Goal: Task Accomplishment & Management: Use online tool/utility

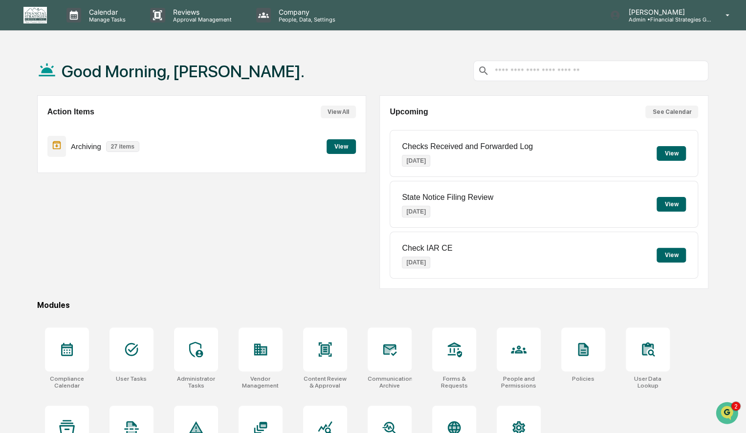
click at [344, 149] on button "View" at bounding box center [341, 146] width 29 height 15
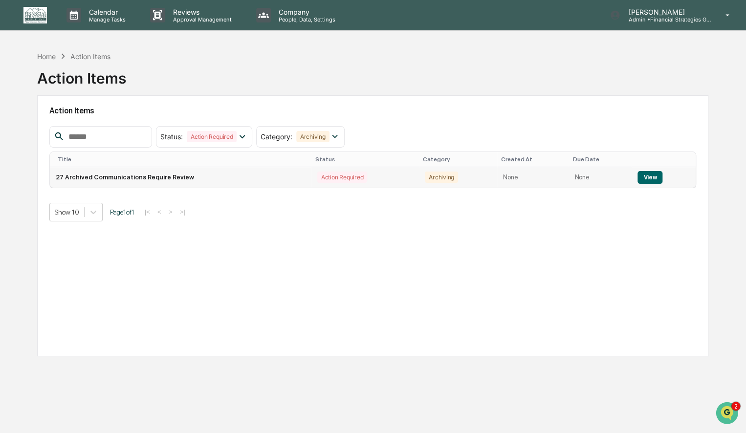
click at [646, 176] on button "View" at bounding box center [650, 177] width 25 height 13
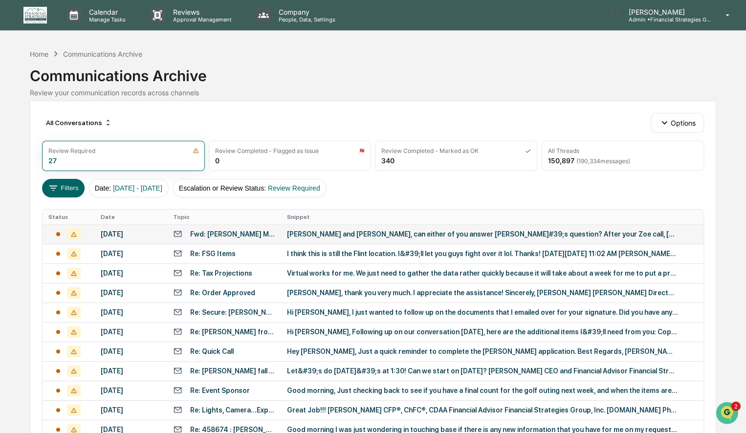
click at [348, 235] on div "[PERSON_NAME] and [PERSON_NAME], can either of you answer [PERSON_NAME]#39;s qu…" at bounding box center [482, 234] width 391 height 8
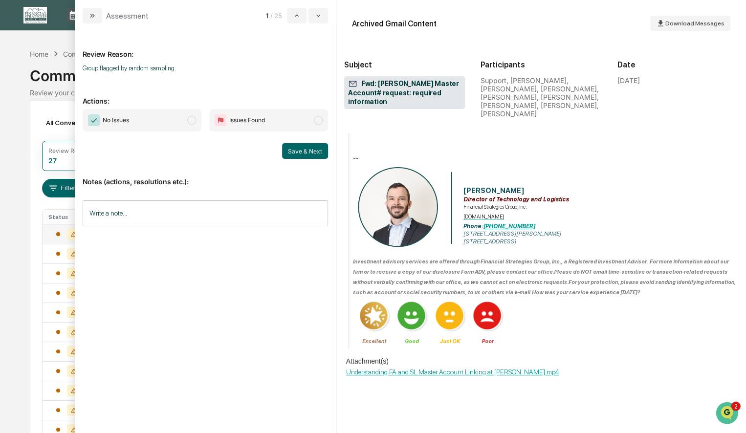
scroll to position [0, 0]
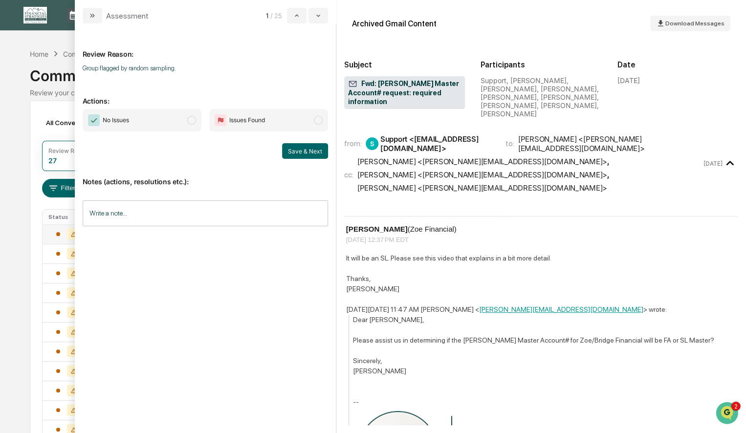
click at [194, 118] on span "modal" at bounding box center [191, 120] width 9 height 9
click at [293, 152] on button "Save & Next" at bounding box center [305, 151] width 46 height 16
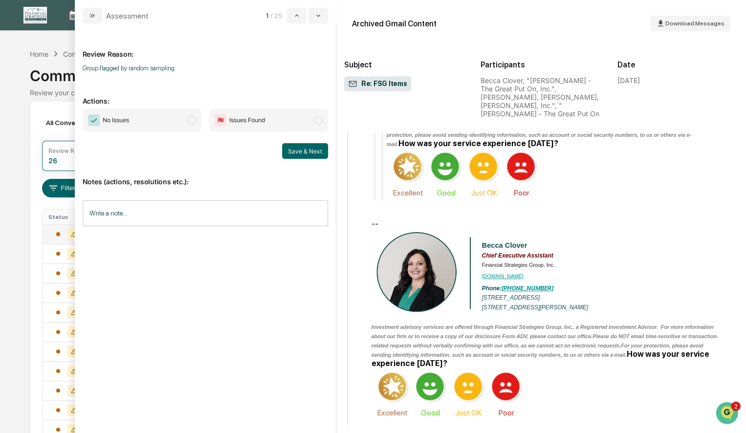
scroll to position [1516, 0]
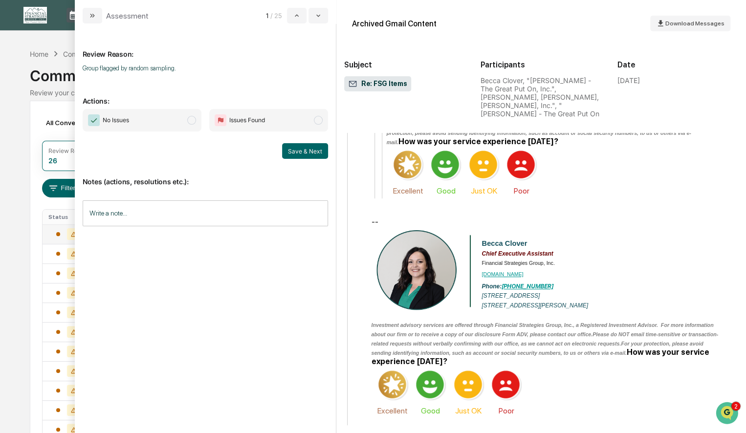
click at [191, 119] on span "modal" at bounding box center [191, 120] width 9 height 9
click at [305, 150] on button "Save & Next" at bounding box center [305, 151] width 46 height 16
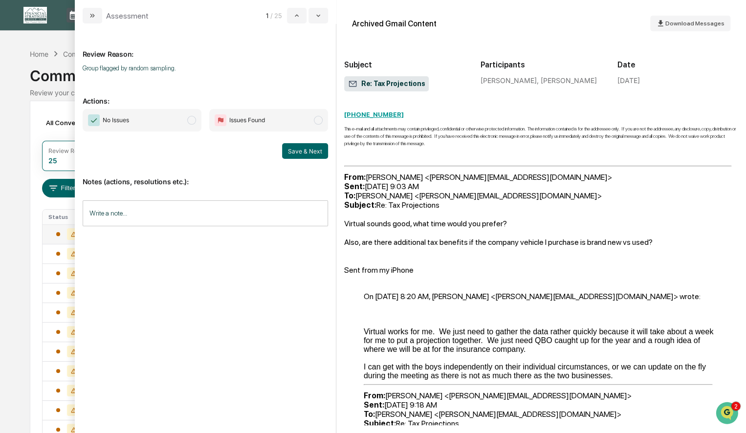
scroll to position [342, 0]
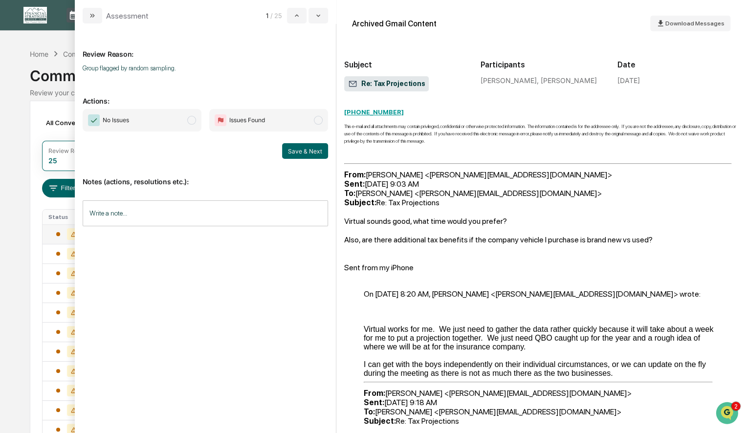
click at [192, 120] on span "modal" at bounding box center [191, 120] width 9 height 9
click at [305, 150] on button "Save & Next" at bounding box center [305, 151] width 46 height 16
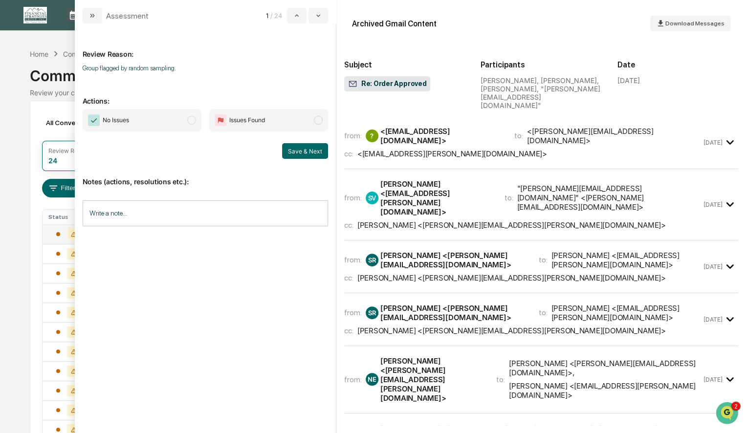
click at [193, 119] on span "modal" at bounding box center [191, 120] width 9 height 9
click at [304, 148] on button "Save & Next" at bounding box center [305, 151] width 46 height 16
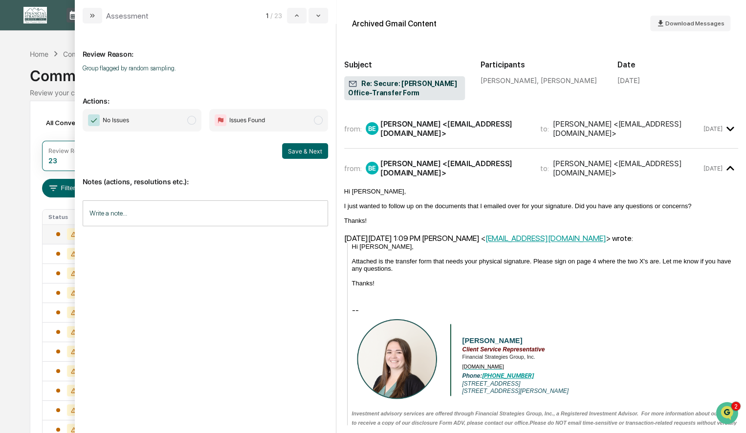
click at [194, 123] on span "modal" at bounding box center [191, 120] width 9 height 9
click at [299, 149] on button "Save & Next" at bounding box center [305, 151] width 46 height 16
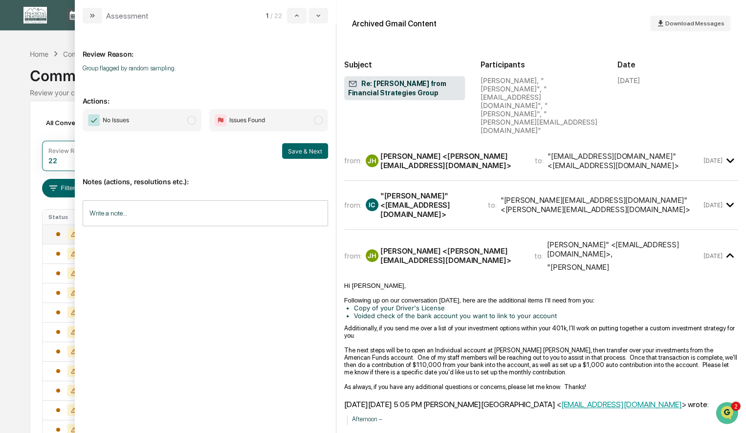
click at [193, 119] on span "modal" at bounding box center [191, 120] width 9 height 9
click at [292, 152] on button "Save & Next" at bounding box center [305, 151] width 46 height 16
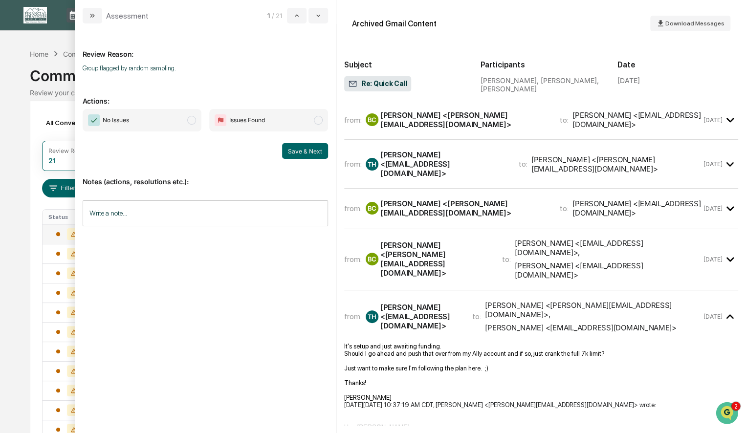
click at [196, 121] on span "modal" at bounding box center [191, 120] width 9 height 9
click at [287, 148] on button "Save & Next" at bounding box center [305, 151] width 46 height 16
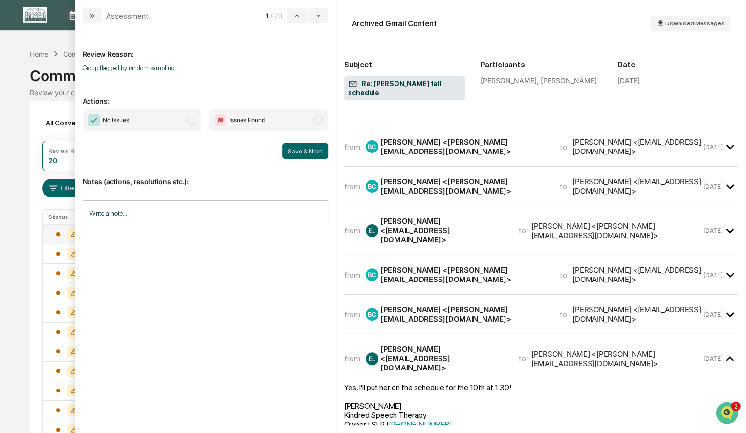
scroll to position [489, 0]
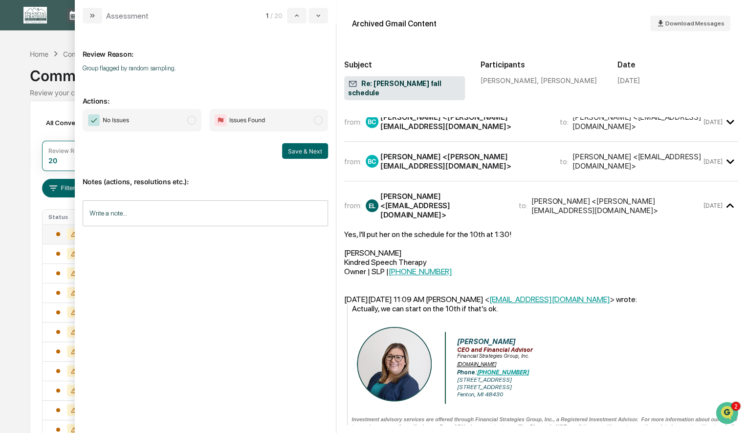
click at [194, 121] on span "modal" at bounding box center [191, 120] width 9 height 9
click at [299, 152] on button "Save & Next" at bounding box center [305, 151] width 46 height 16
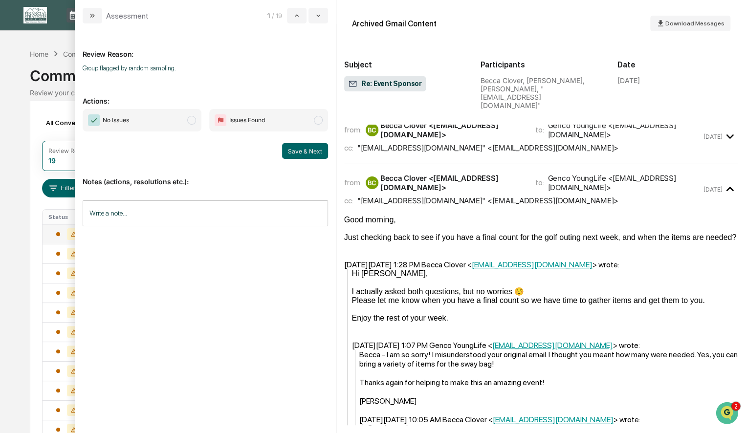
scroll to position [245, 0]
click at [191, 120] on span "modal" at bounding box center [191, 120] width 9 height 9
click at [293, 148] on button "Save & Next" at bounding box center [305, 151] width 46 height 16
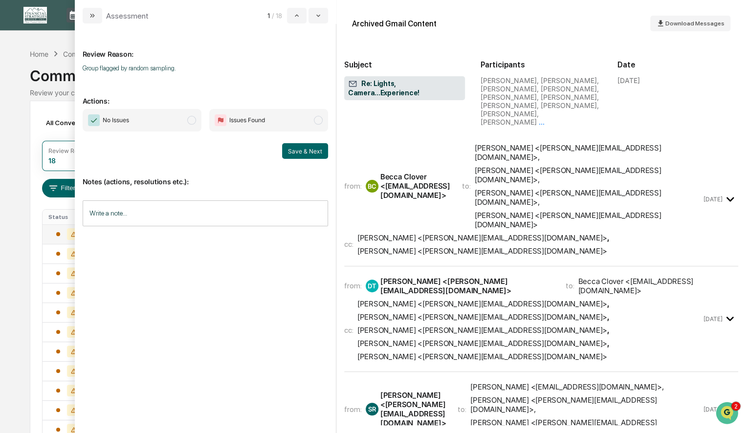
scroll to position [49, 0]
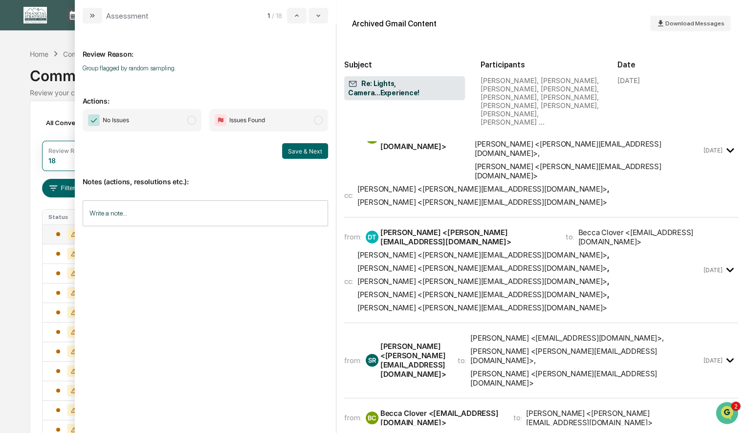
click at [195, 120] on span "modal" at bounding box center [191, 120] width 9 height 9
click at [299, 150] on button "Save & Next" at bounding box center [305, 151] width 46 height 16
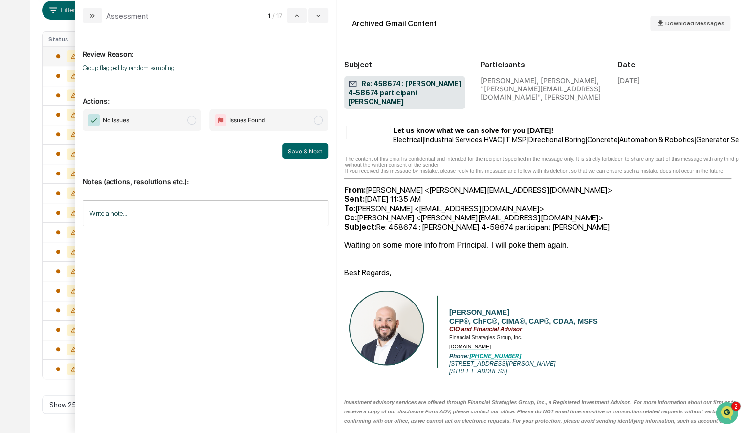
scroll to position [769, 0]
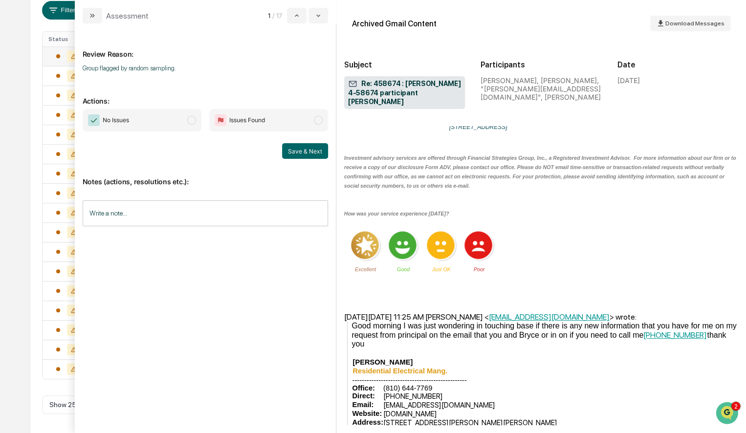
click at [194, 118] on span "modal" at bounding box center [191, 120] width 9 height 9
click at [299, 151] on button "Save & Next" at bounding box center [305, 151] width 46 height 16
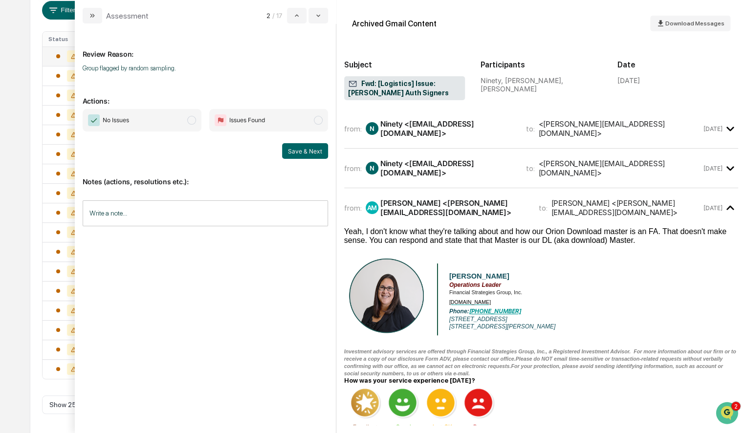
scroll to position [158, 0]
click at [190, 122] on span "modal" at bounding box center [191, 120] width 9 height 9
click at [297, 151] on button "Save & Next" at bounding box center [305, 151] width 46 height 16
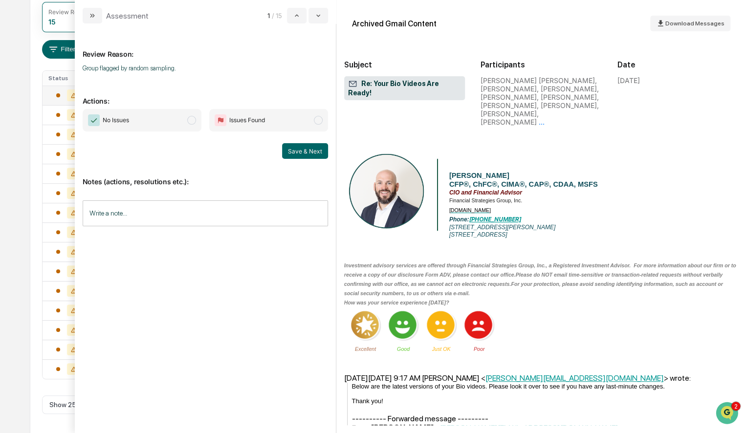
scroll to position [832, 0]
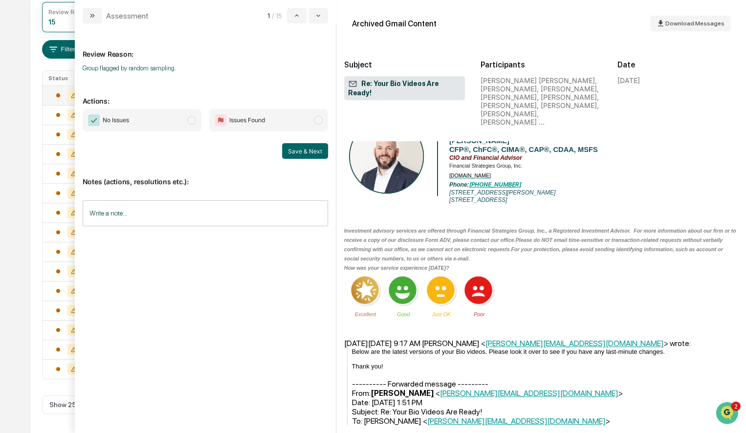
click at [192, 120] on span "modal" at bounding box center [191, 120] width 9 height 9
drag, startPoint x: 296, startPoint y: 155, endPoint x: 192, endPoint y: 151, distance: 104.3
click at [192, 151] on div "Save & Next" at bounding box center [206, 151] width 246 height 16
drag, startPoint x: 367, startPoint y: 248, endPoint x: 266, endPoint y: 305, distance: 116.3
click at [256, 304] on div "Review Reason: Group flagged by random sampling. Actions: No Issues Issues Foun…" at bounding box center [206, 224] width 246 height 386
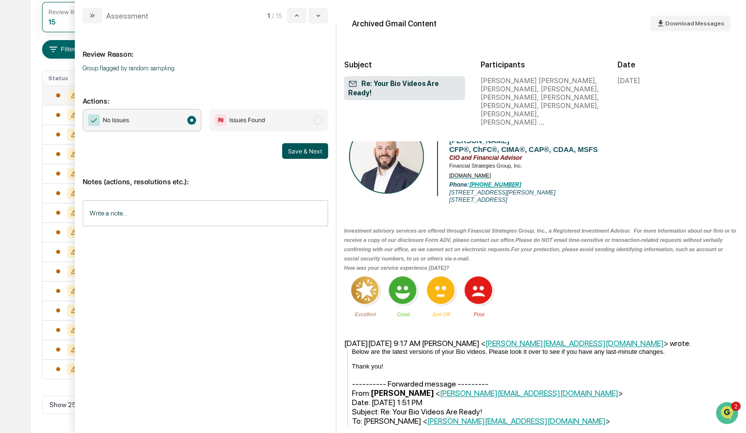
click at [309, 148] on button "Save & Next" at bounding box center [305, 151] width 46 height 16
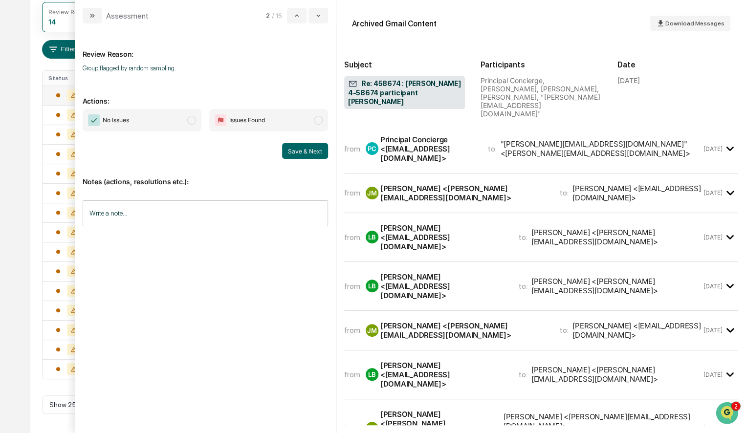
scroll to position [119, 0]
click at [194, 119] on span "modal" at bounding box center [191, 120] width 9 height 9
click at [296, 155] on button "Save & Next" at bounding box center [305, 151] width 46 height 16
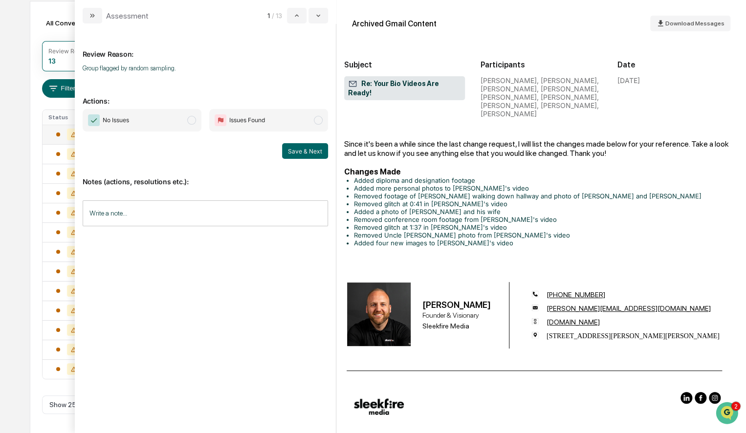
scroll to position [636, 0]
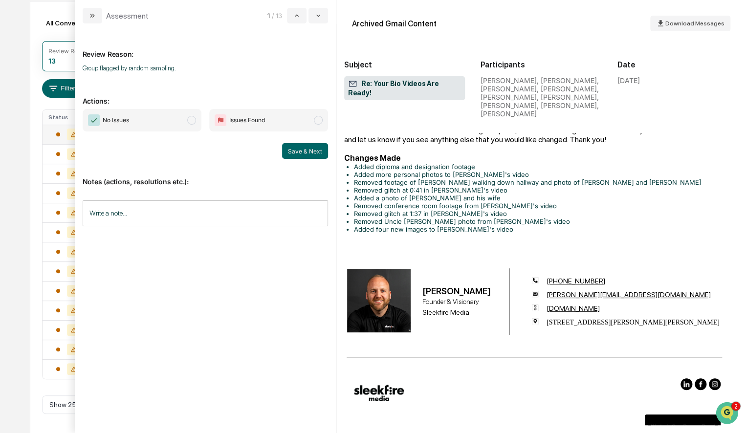
click at [190, 120] on span "modal" at bounding box center [191, 120] width 9 height 9
click at [290, 150] on button "Save & Next" at bounding box center [305, 151] width 46 height 16
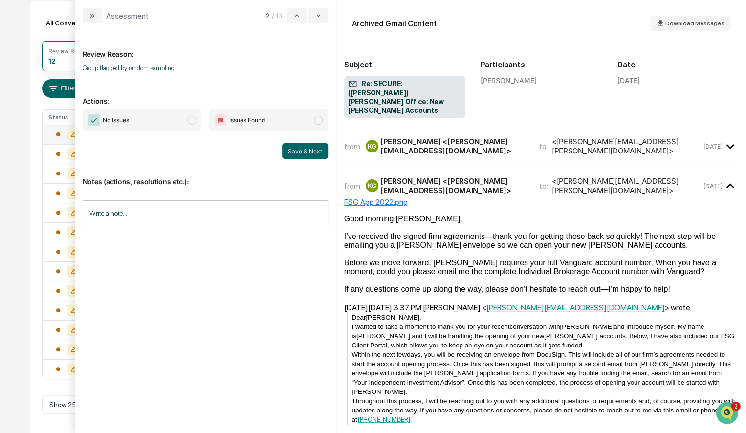
scroll to position [80, 0]
click at [191, 122] on span "modal" at bounding box center [191, 120] width 9 height 9
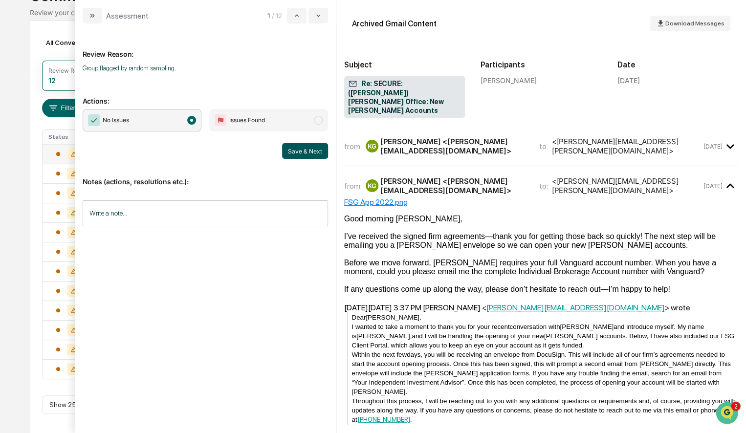
click at [290, 151] on button "Save & Next" at bounding box center [305, 151] width 46 height 16
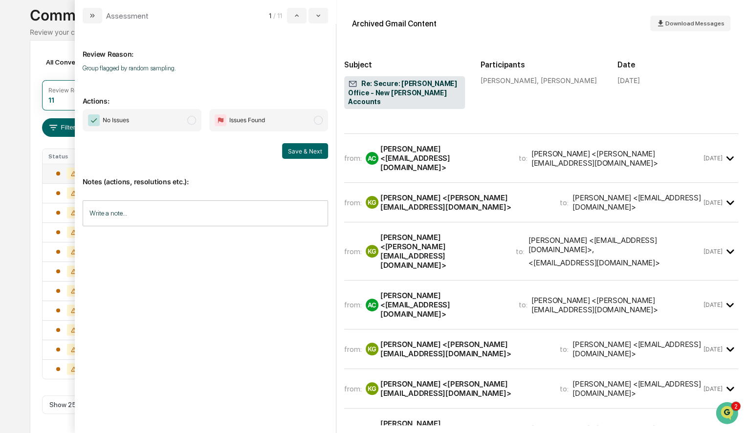
scroll to position [470, 0]
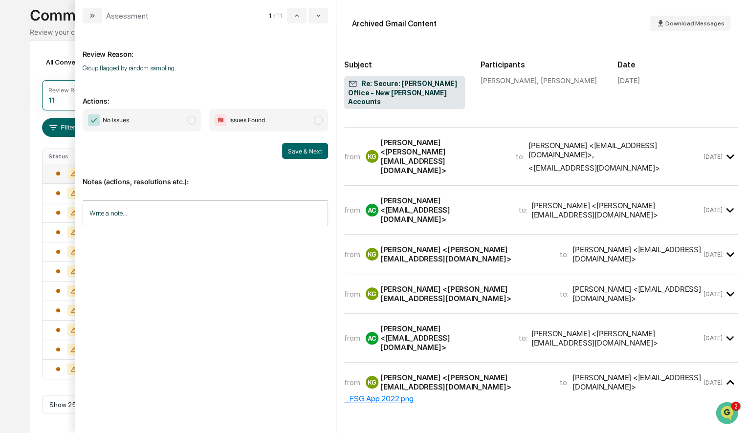
click at [192, 122] on span "modal" at bounding box center [191, 120] width 9 height 9
click at [290, 156] on button "Save & Next" at bounding box center [305, 151] width 46 height 16
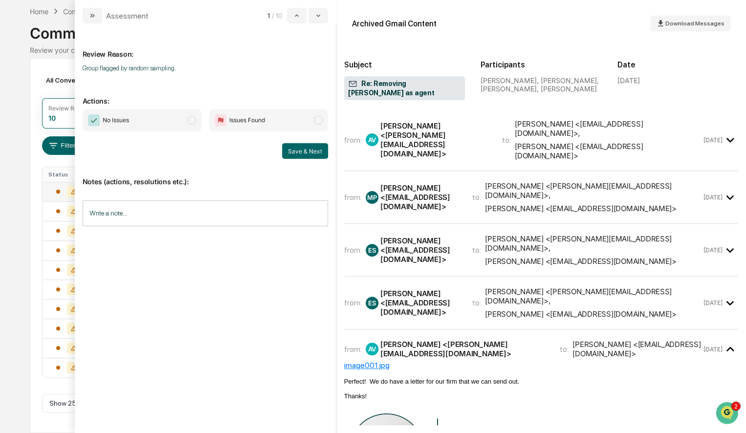
scroll to position [41, 0]
click at [190, 123] on span "modal" at bounding box center [191, 120] width 9 height 9
click at [306, 153] on button "Save & Next" at bounding box center [305, 151] width 46 height 16
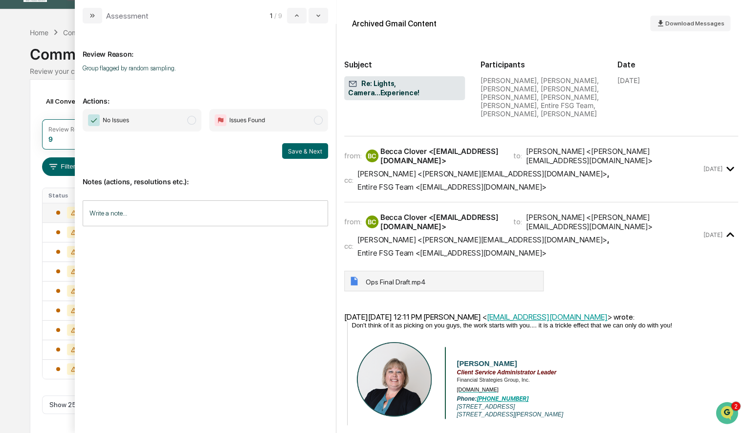
scroll to position [196, 0]
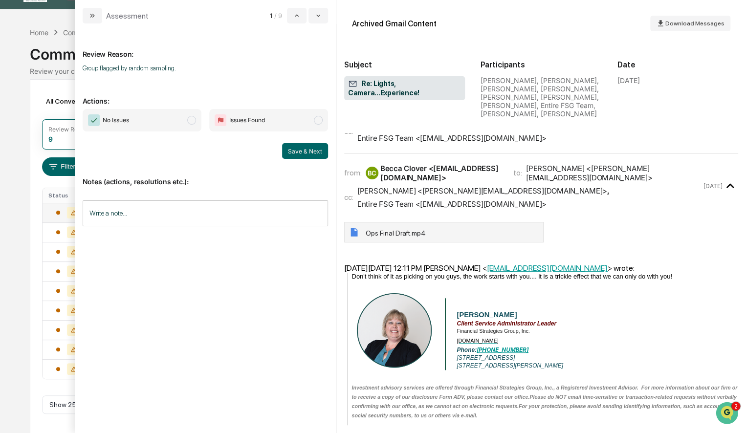
click at [194, 117] on span "modal" at bounding box center [191, 120] width 9 height 9
click at [292, 154] on button "Save & Next" at bounding box center [305, 151] width 46 height 16
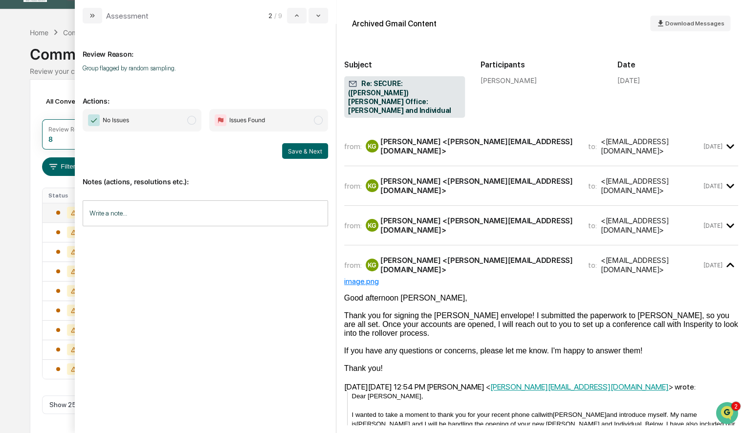
scroll to position [2, 0]
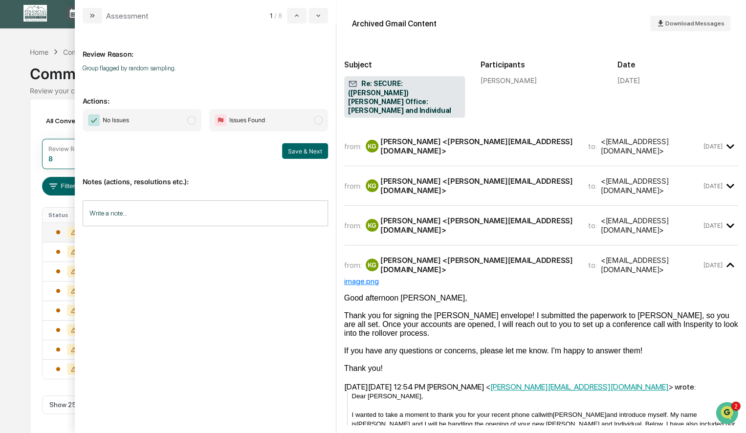
click at [190, 120] on span "modal" at bounding box center [191, 120] width 9 height 9
click at [297, 150] on button "Save & Next" at bounding box center [305, 151] width 46 height 16
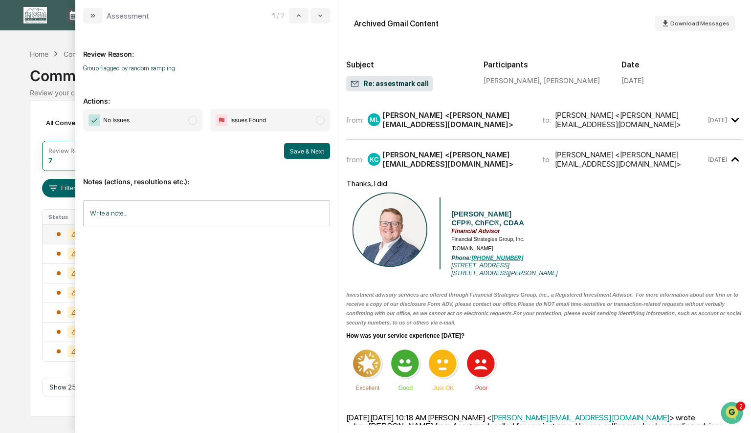
click at [195, 120] on span "modal" at bounding box center [192, 120] width 9 height 9
click at [304, 152] on button "Save & Next" at bounding box center [307, 151] width 46 height 16
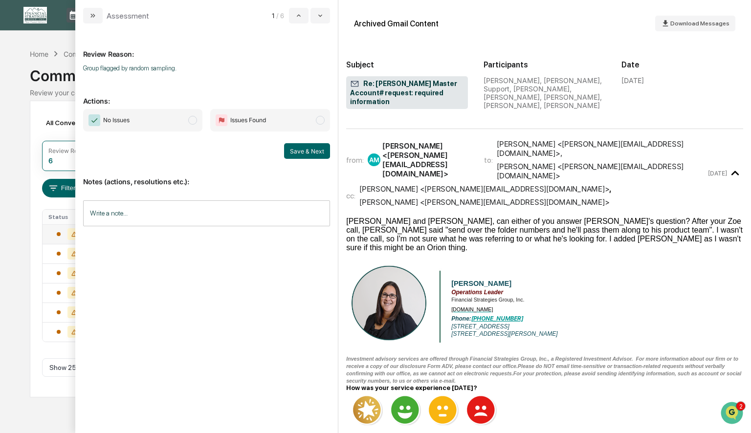
scroll to position [245, 0]
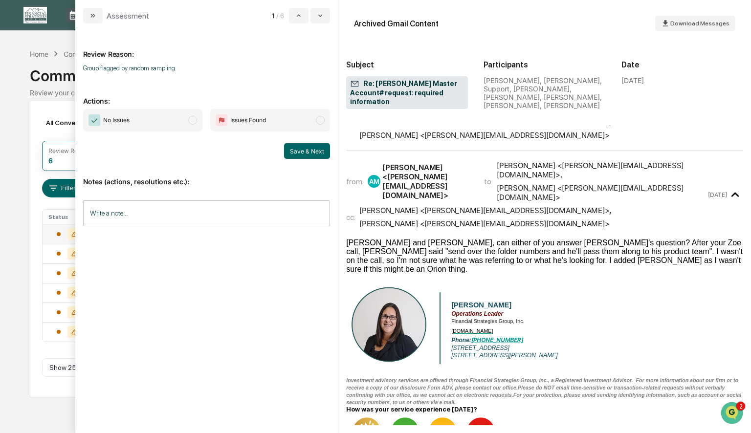
click at [192, 120] on span "modal" at bounding box center [192, 120] width 9 height 9
click at [296, 154] on button "Save & Next" at bounding box center [307, 151] width 46 height 16
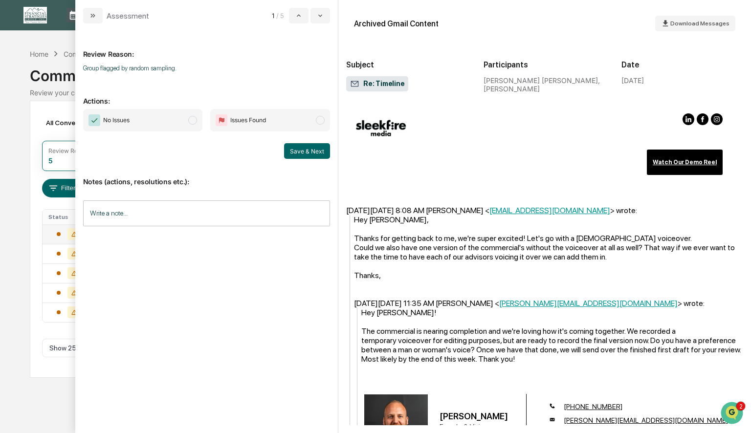
scroll to position [342, 0]
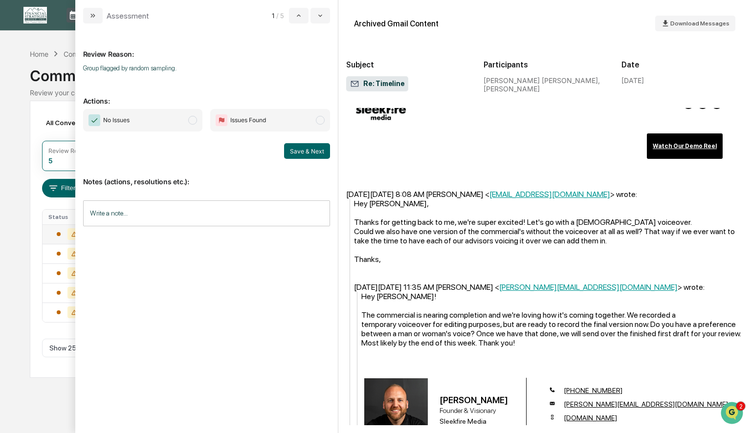
click at [194, 120] on span "modal" at bounding box center [192, 120] width 9 height 9
click at [301, 153] on button "Save & Next" at bounding box center [307, 151] width 46 height 16
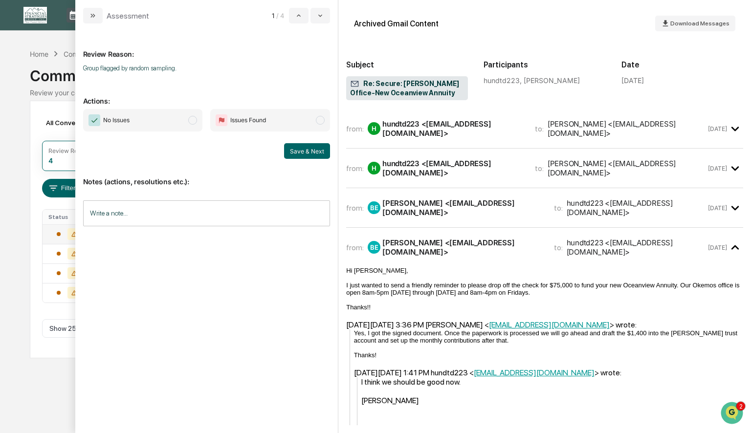
click at [194, 120] on span "modal" at bounding box center [192, 120] width 9 height 9
click at [296, 147] on button "Save & Next" at bounding box center [307, 151] width 46 height 16
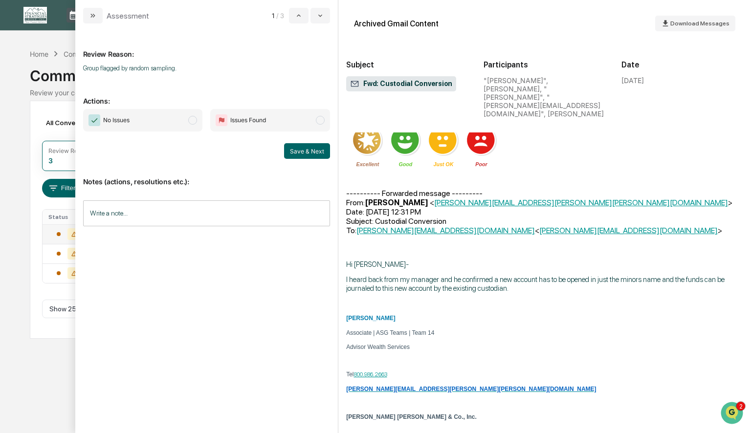
scroll to position [342, 0]
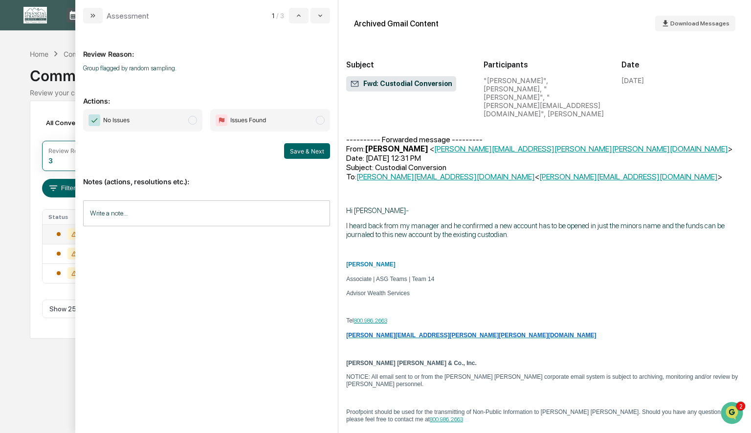
click at [192, 120] on span "modal" at bounding box center [192, 120] width 9 height 9
click at [306, 151] on button "Save & Next" at bounding box center [307, 151] width 46 height 16
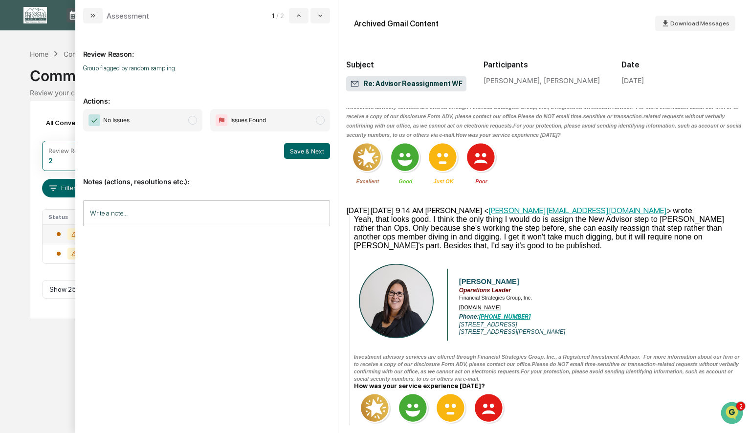
scroll to position [342, 0]
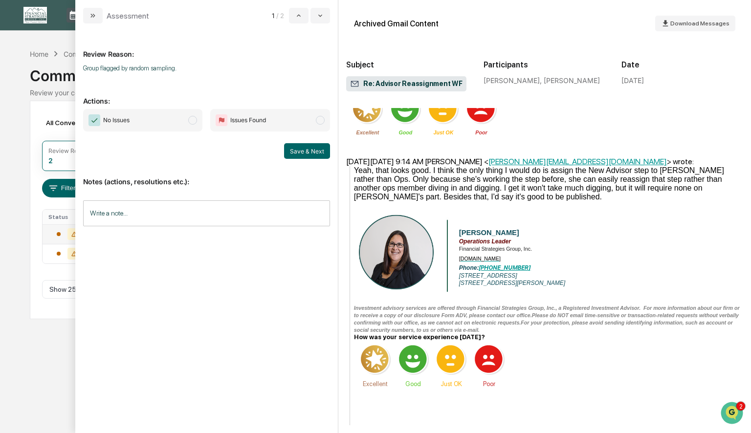
click at [194, 120] on span "modal" at bounding box center [192, 120] width 9 height 9
click at [303, 151] on button "Save & Next" at bounding box center [307, 151] width 46 height 16
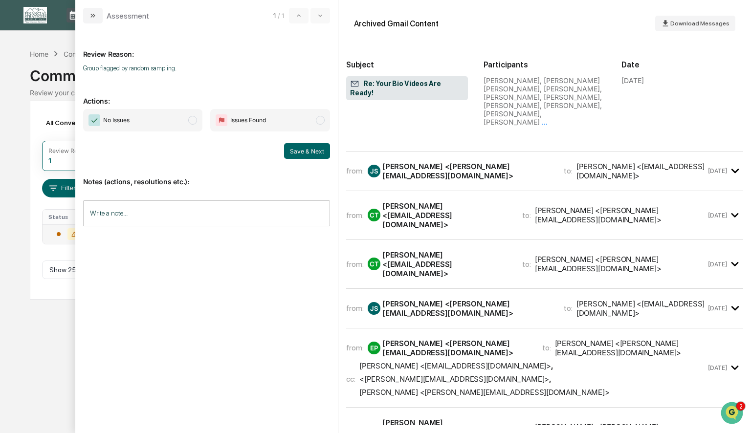
scroll to position [1119, 0]
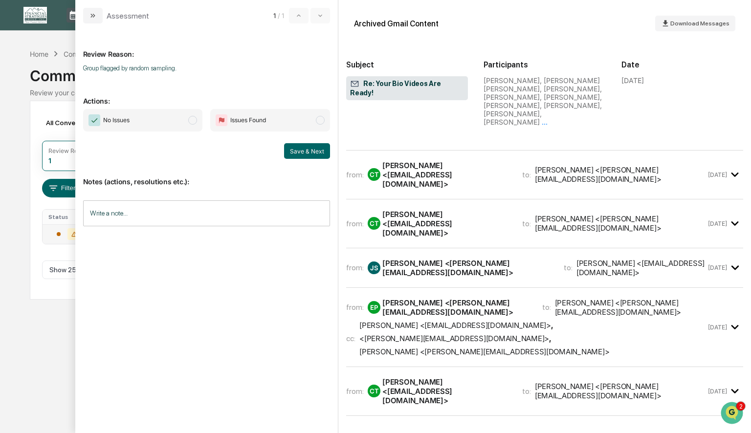
click at [190, 119] on span "modal" at bounding box center [192, 120] width 9 height 9
click at [306, 149] on button "Save & Next" at bounding box center [307, 151] width 46 height 16
